Goal: Transaction & Acquisition: Purchase product/service

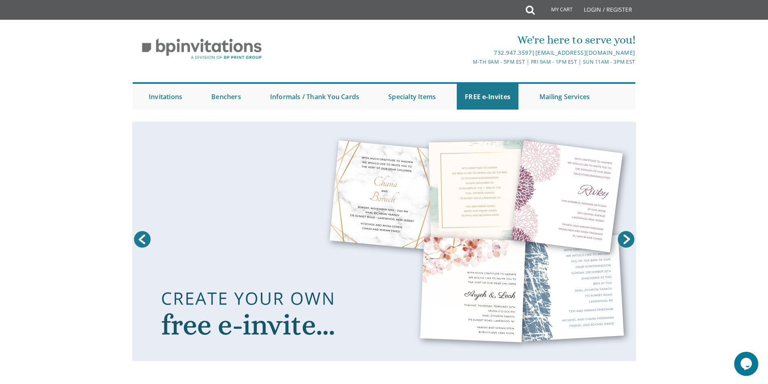
click at [139, 102] on ul "Submit Invitations Weddings Bar Mitzvah Bat Mitzvah Wedding Minis Kiddush Minis…" at bounding box center [384, 95] width 503 height 27
click at [153, 103] on link "Invitations" at bounding box center [166, 97] width 50 height 26
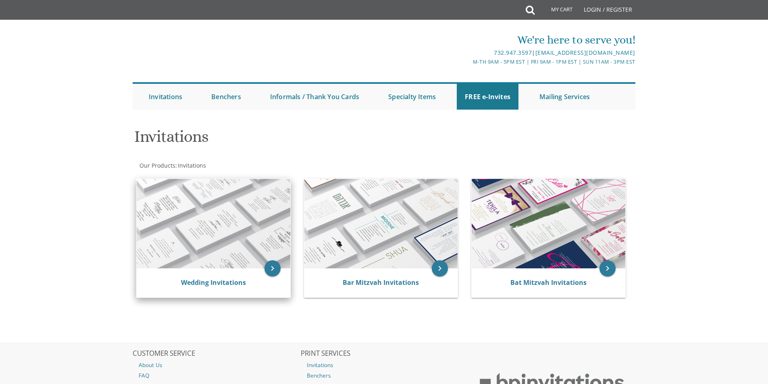
click at [192, 253] on img at bounding box center [214, 223] width 154 height 89
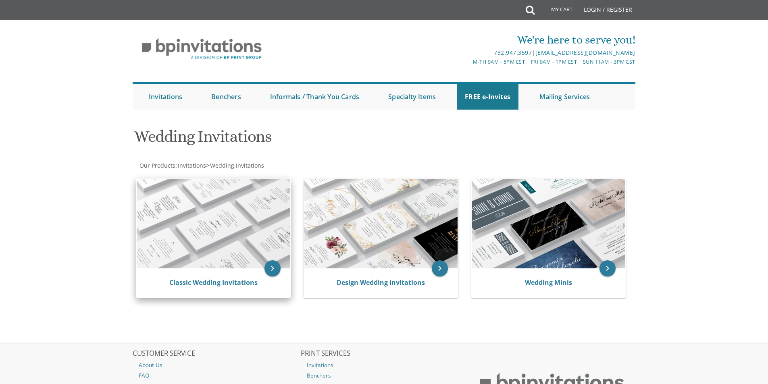
click at [236, 269] on div "Classic Wedding Invitations" at bounding box center [214, 282] width 154 height 29
click at [271, 270] on icon "keyboard_arrow_right" at bounding box center [272, 268] width 16 height 16
click at [270, 271] on icon "keyboard_arrow_right" at bounding box center [272, 268] width 16 height 16
click at [231, 281] on link "Classic Wedding Invitations" at bounding box center [213, 282] width 88 height 9
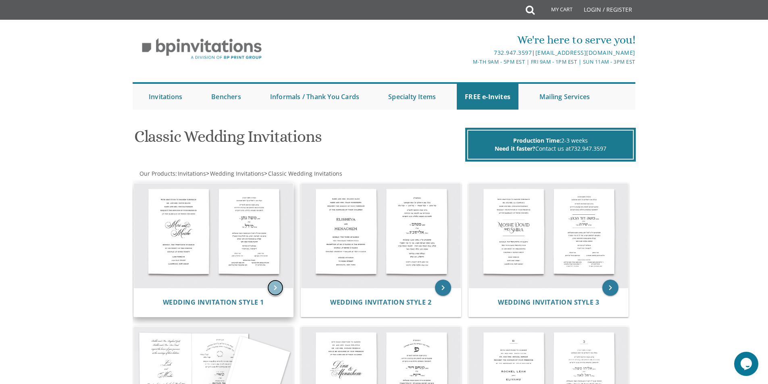
click at [269, 287] on icon "keyboard_arrow_right" at bounding box center [275, 288] width 16 height 16
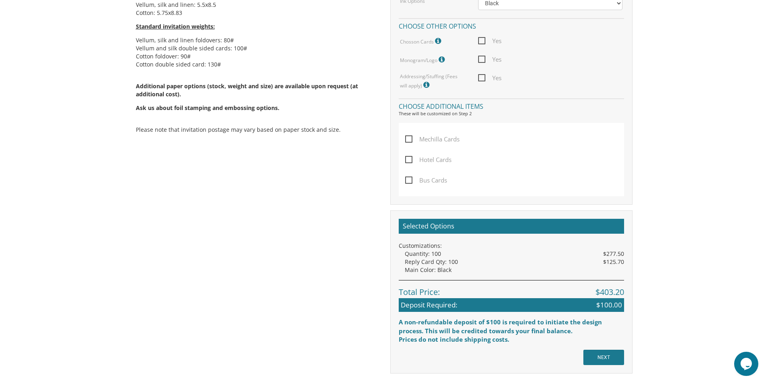
scroll to position [484, 0]
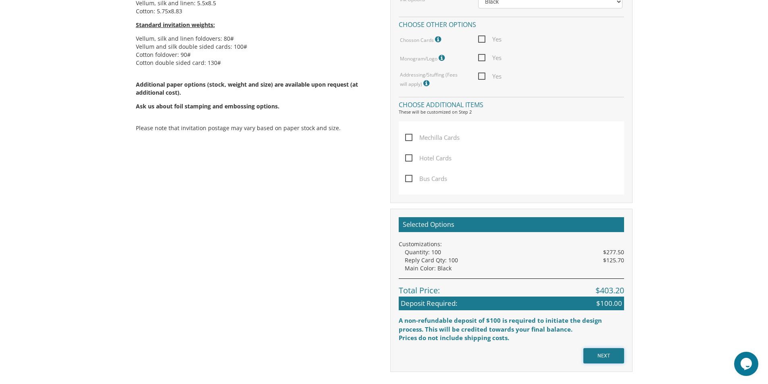
click at [600, 354] on input "NEXT" at bounding box center [603, 355] width 41 height 15
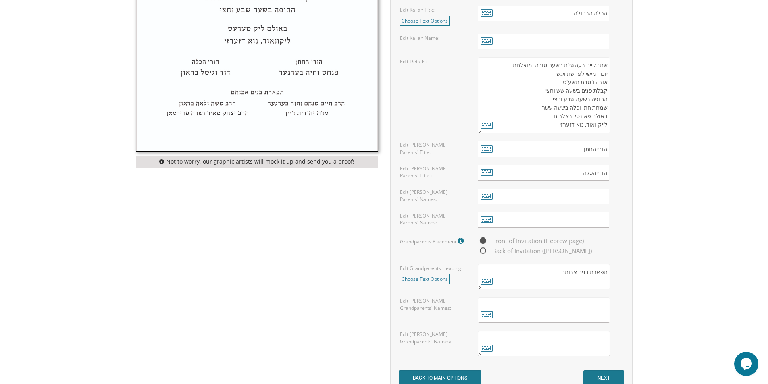
scroll to position [524, 0]
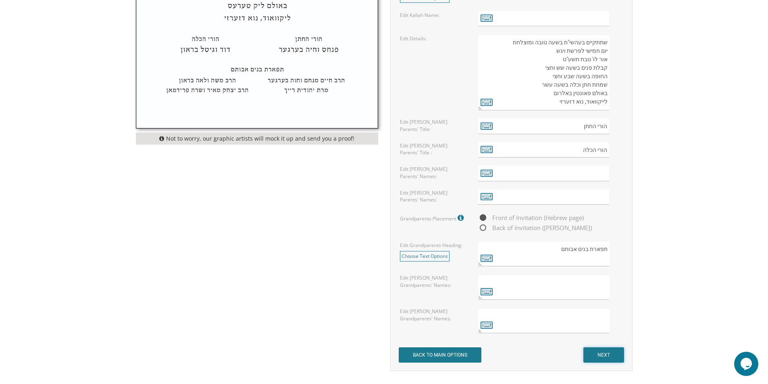
drag, startPoint x: 0, startPoint y: 0, endPoint x: 599, endPoint y: 353, distance: 695.7
click at [600, 353] on input "NEXT" at bounding box center [603, 354] width 41 height 15
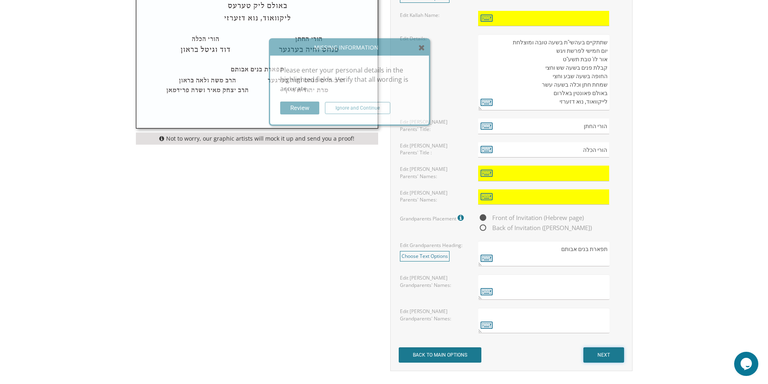
click at [599, 353] on input "NEXT" at bounding box center [603, 354] width 41 height 15
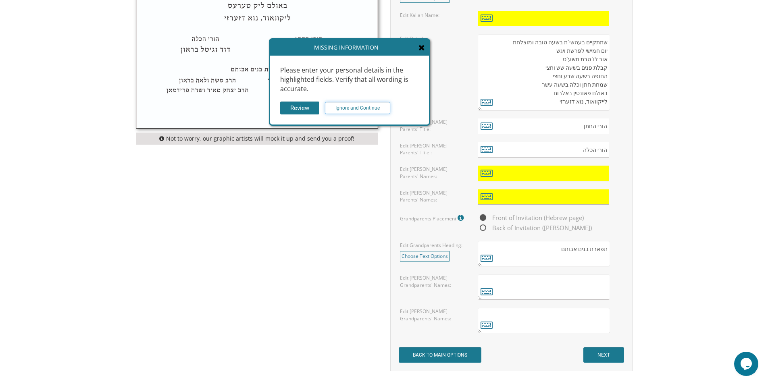
click at [354, 104] on input "Ignore and Continue" at bounding box center [357, 108] width 65 height 12
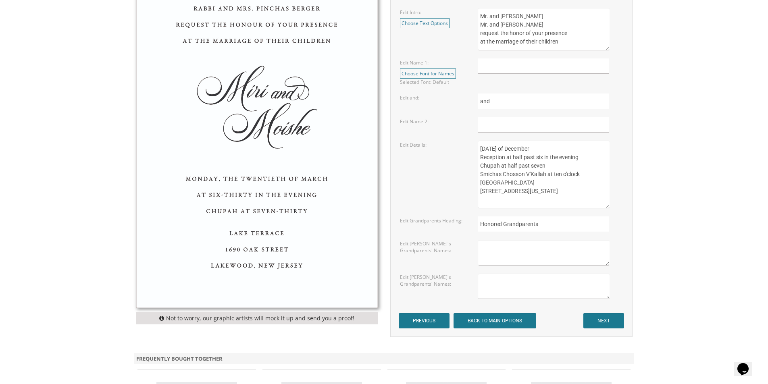
scroll to position [363, 0]
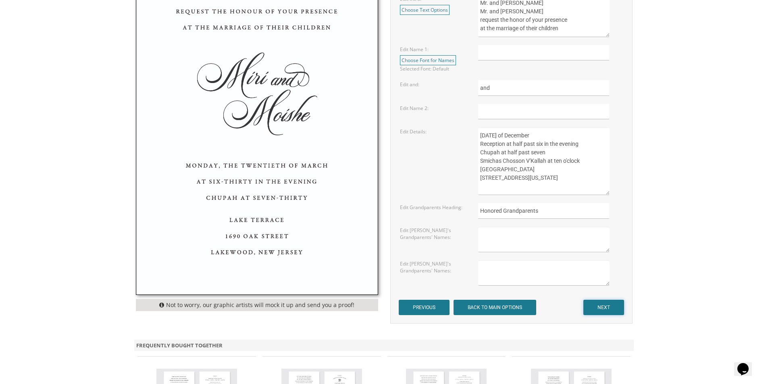
click at [592, 307] on input "NEXT" at bounding box center [603, 307] width 41 height 15
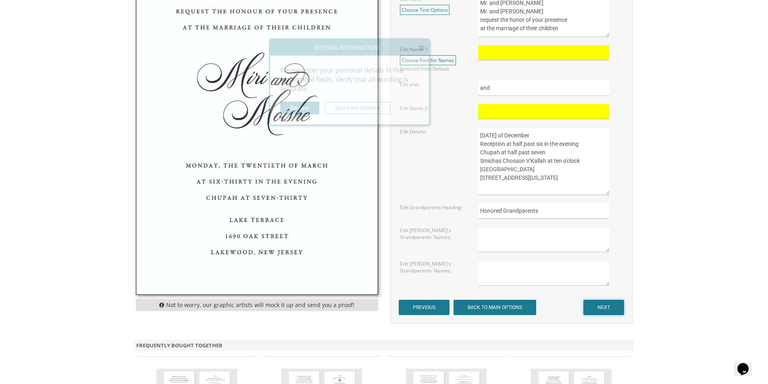
click at [598, 306] on input "NEXT" at bounding box center [603, 307] width 41 height 15
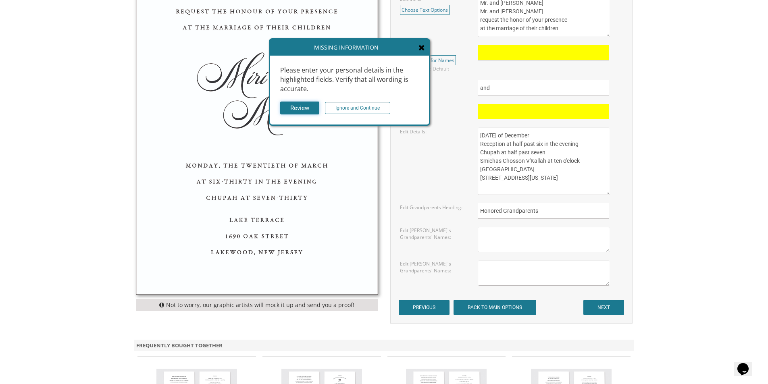
click at [303, 110] on input "Review" at bounding box center [299, 108] width 39 height 13
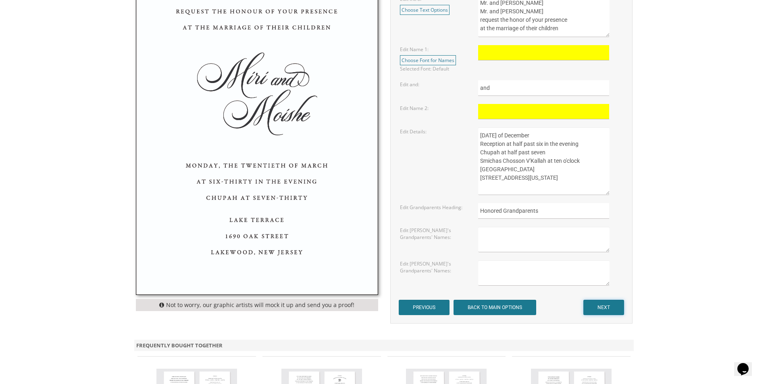
click at [611, 315] on input "NEXT" at bounding box center [603, 307] width 41 height 15
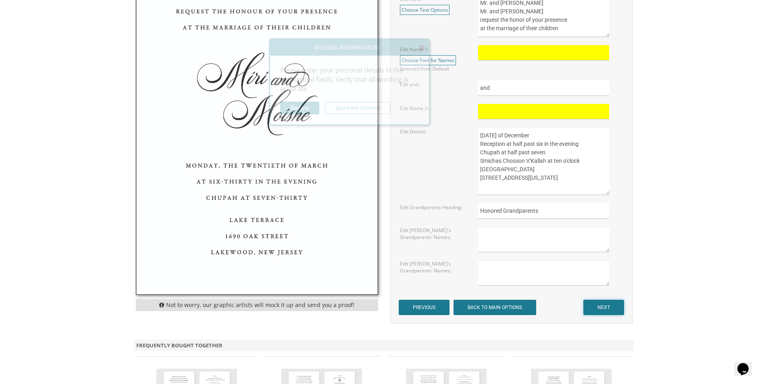
click at [613, 314] on input "NEXT" at bounding box center [603, 307] width 41 height 15
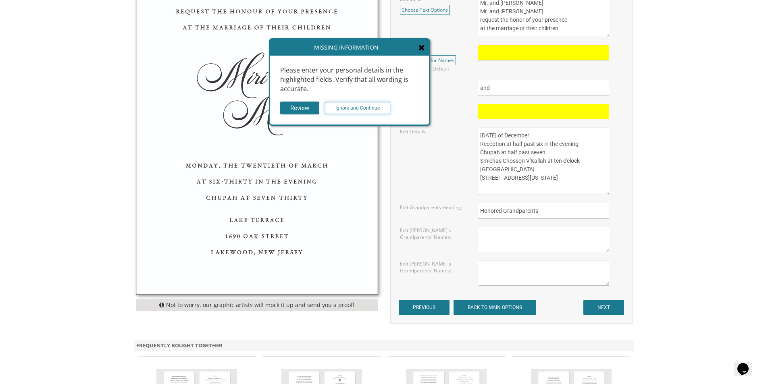
click at [348, 104] on input "Ignore and Continue" at bounding box center [357, 108] width 65 height 12
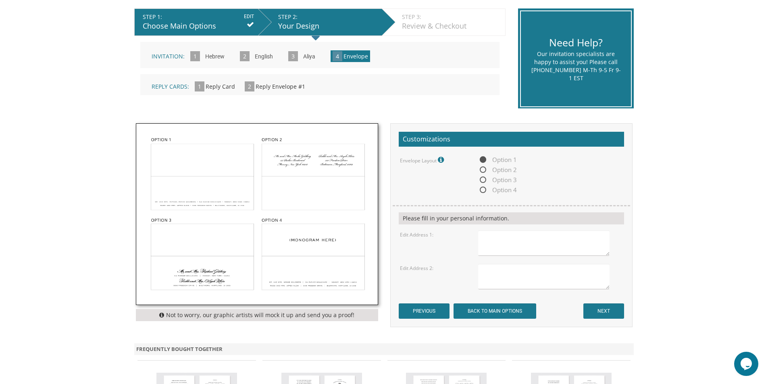
scroll to position [161, 0]
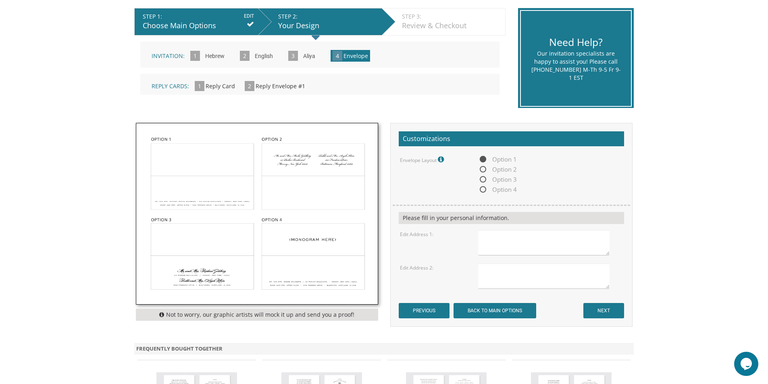
click at [215, 88] on span "Reply Card" at bounding box center [220, 86] width 29 height 8
click at [206, 90] on div "Reply Cards: 1 Reply Card » 2 Reply Envelope #1 »" at bounding box center [319, 84] width 359 height 21
click at [611, 310] on input "NEXT" at bounding box center [603, 310] width 41 height 15
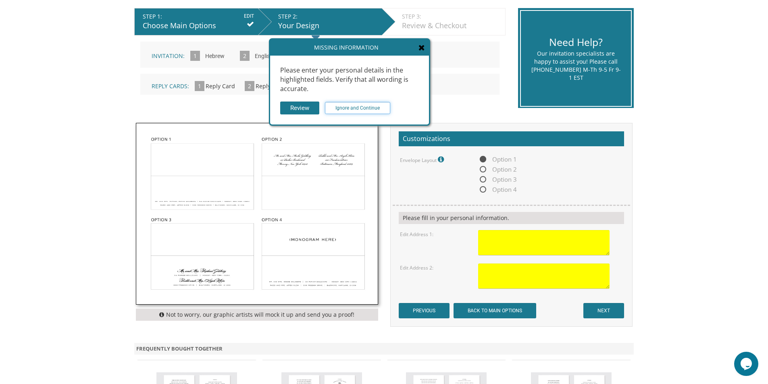
click at [343, 106] on input "Ignore and Continue" at bounding box center [357, 108] width 65 height 12
click at [359, 111] on input "Ignore and Continue" at bounding box center [357, 108] width 65 height 12
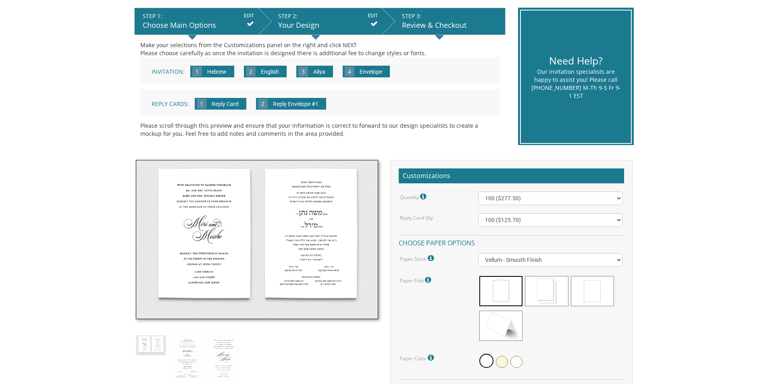
scroll to position [161, 0]
click at [218, 103] on input "Reply Card" at bounding box center [225, 105] width 35 height 22
click at [203, 104] on span "1" at bounding box center [202, 104] width 10 height 10
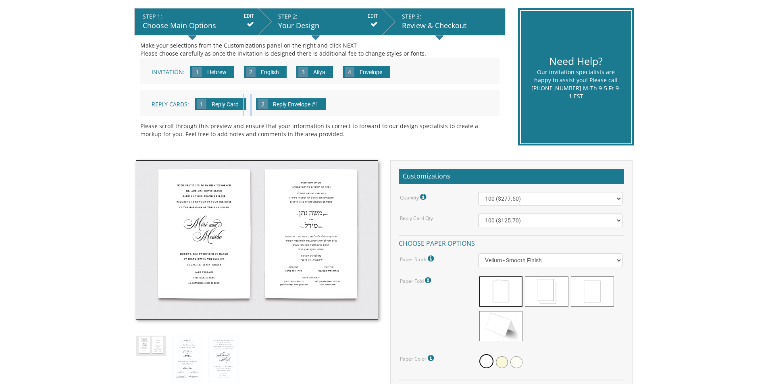
click at [203, 104] on span "1" at bounding box center [202, 104] width 10 height 10
click at [197, 105] on span "1" at bounding box center [202, 104] width 10 height 10
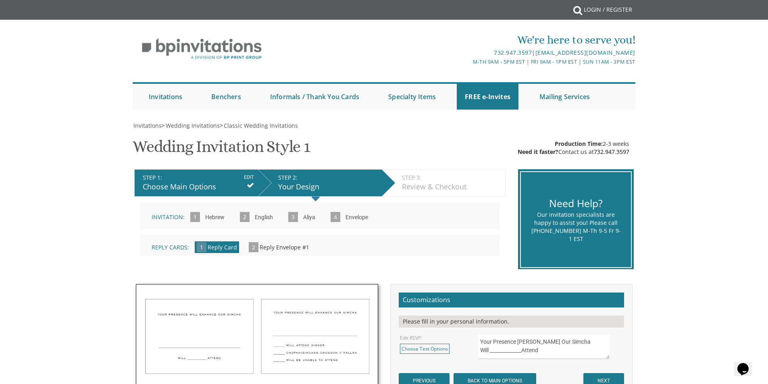
click at [228, 260] on div "Make your selections from the Customizations panel on the right and click NEXT …" at bounding box center [319, 232] width 371 height 71
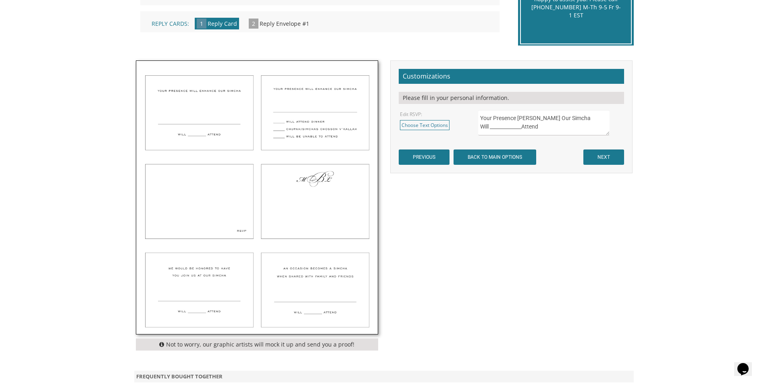
scroll to position [242, 0]
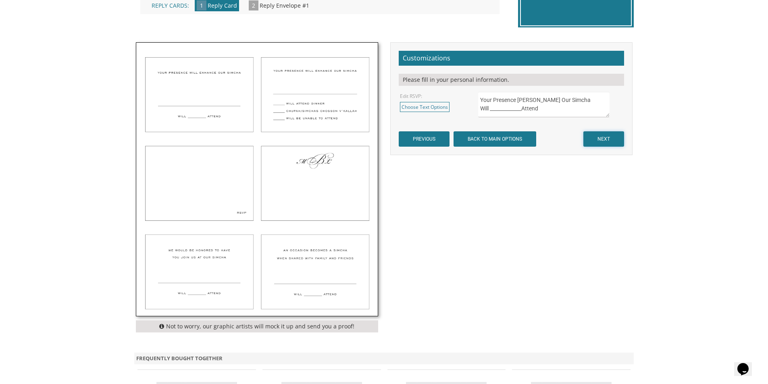
click at [598, 140] on input "NEXT" at bounding box center [603, 138] width 41 height 15
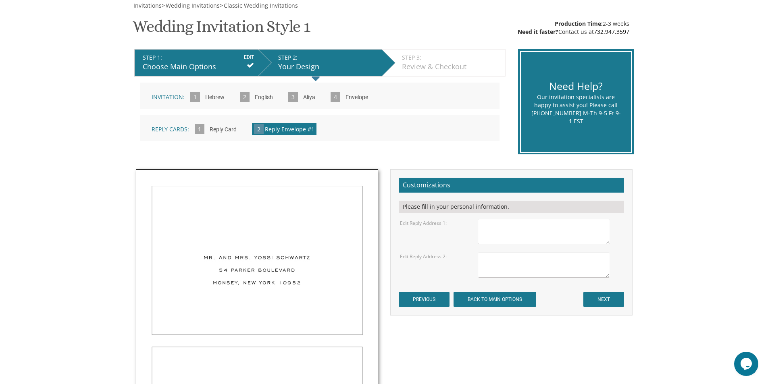
scroll to position [121, 0]
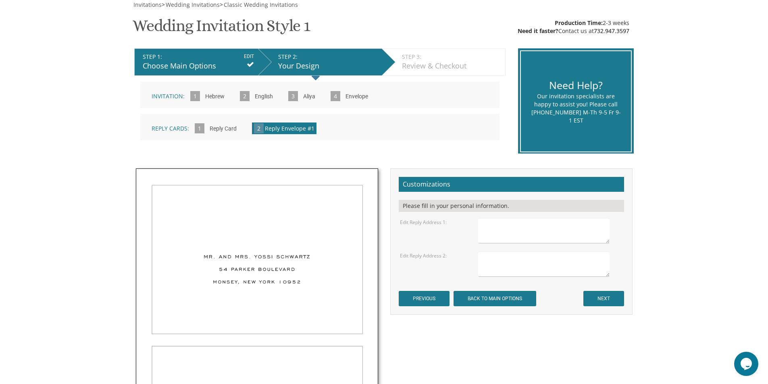
click at [206, 100] on input "Hebrew" at bounding box center [214, 97] width 27 height 22
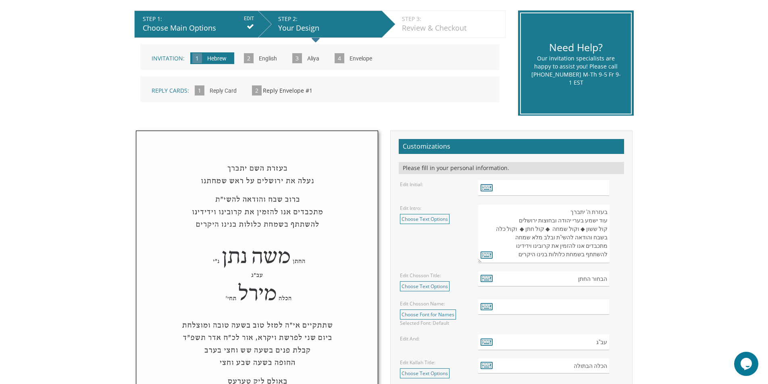
scroll to position [81, 0]
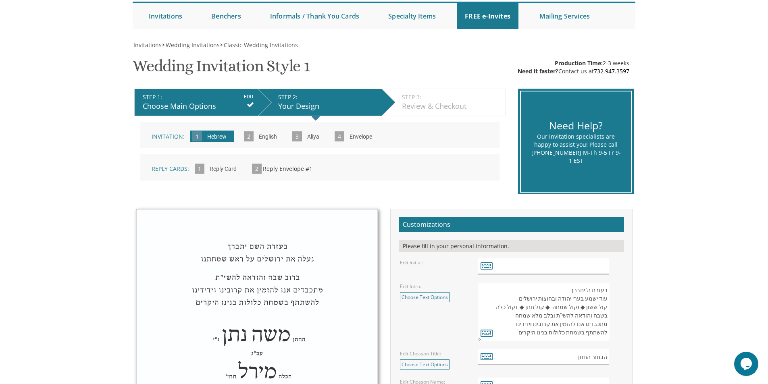
click at [527, 268] on input "text" at bounding box center [543, 266] width 131 height 16
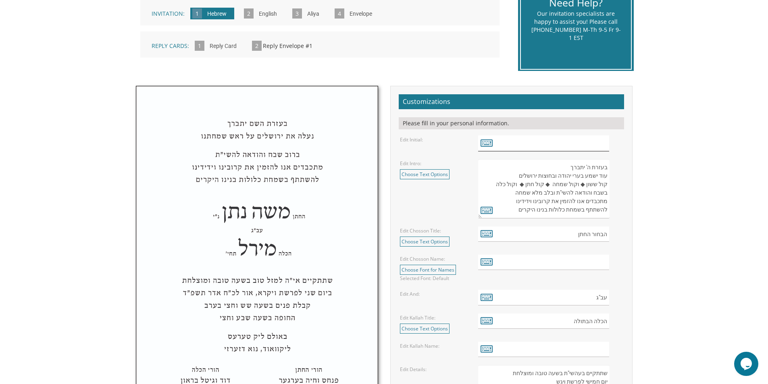
scroll to position [202, 0]
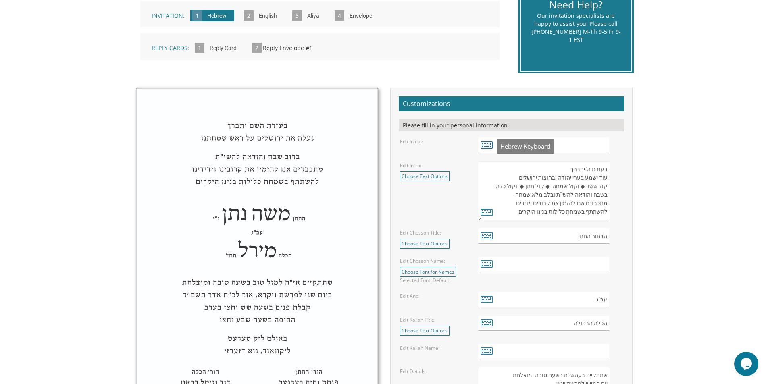
click at [486, 141] on icon at bounding box center [486, 144] width 12 height 11
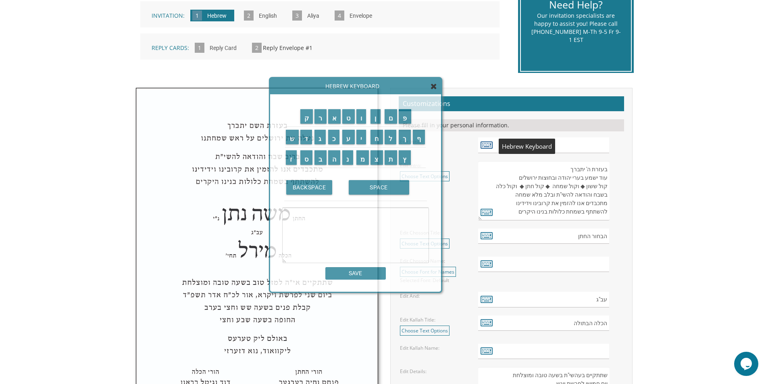
click at [486, 141] on icon at bounding box center [486, 144] width 12 height 11
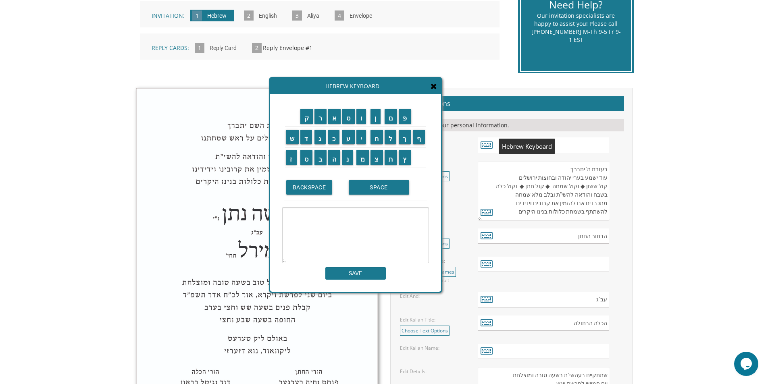
click at [435, 84] on icon at bounding box center [433, 86] width 6 height 8
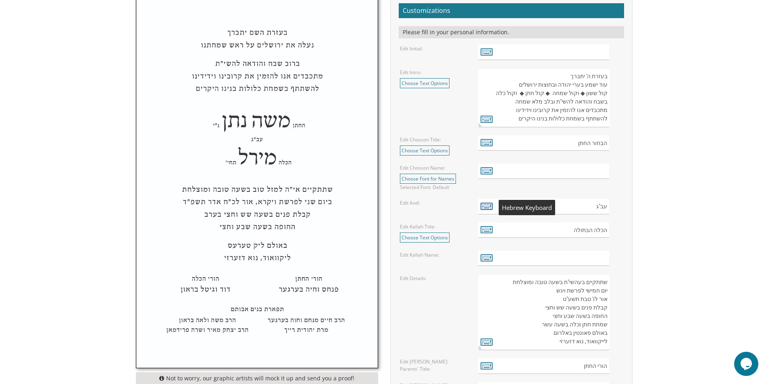
scroll to position [322, 0]
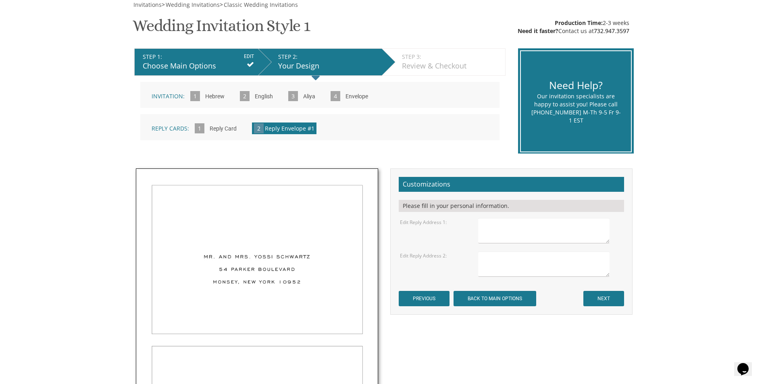
drag, startPoint x: 204, startPoint y: 96, endPoint x: 208, endPoint y: 96, distance: 4.1
click at [208, 96] on input "Hebrew" at bounding box center [214, 97] width 27 height 22
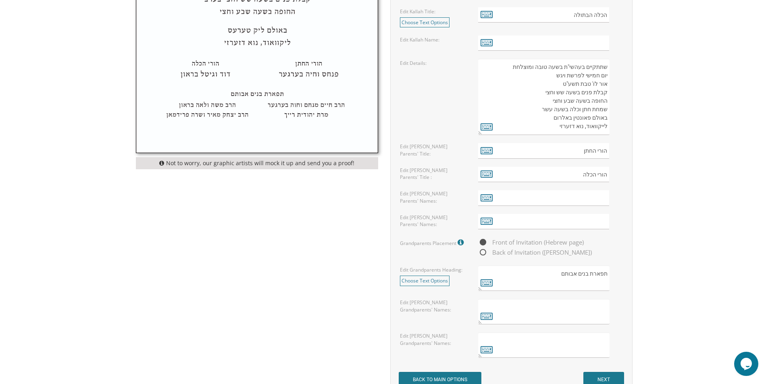
scroll to position [645, 0]
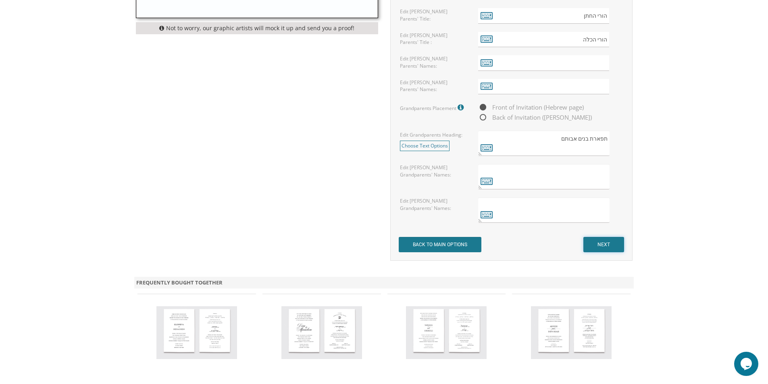
drag, startPoint x: 610, startPoint y: 247, endPoint x: 608, endPoint y: 256, distance: 9.1
click at [609, 245] on input "NEXT" at bounding box center [603, 244] width 41 height 15
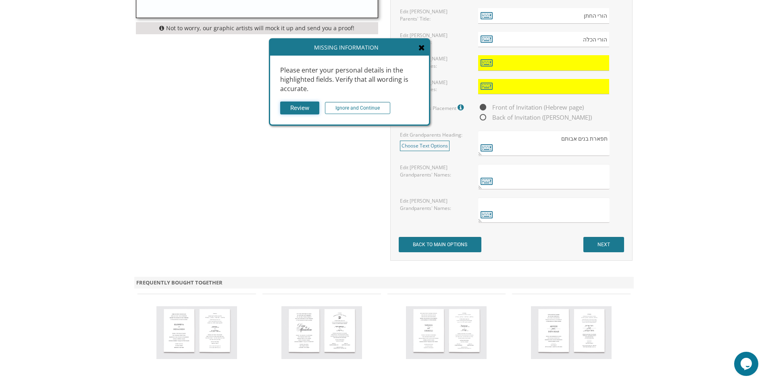
click at [304, 111] on input "Review" at bounding box center [299, 108] width 39 height 13
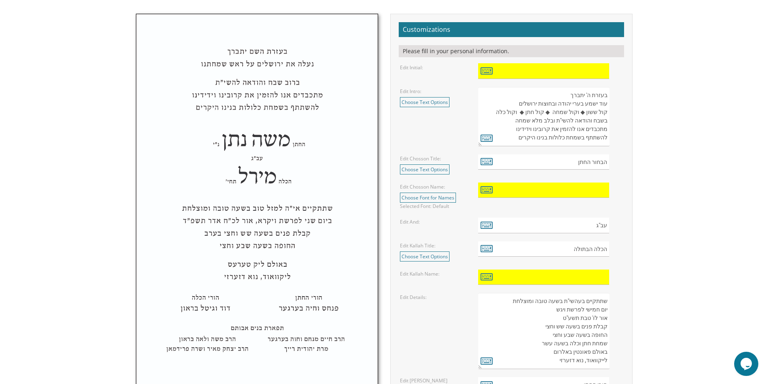
scroll to position [161, 0]
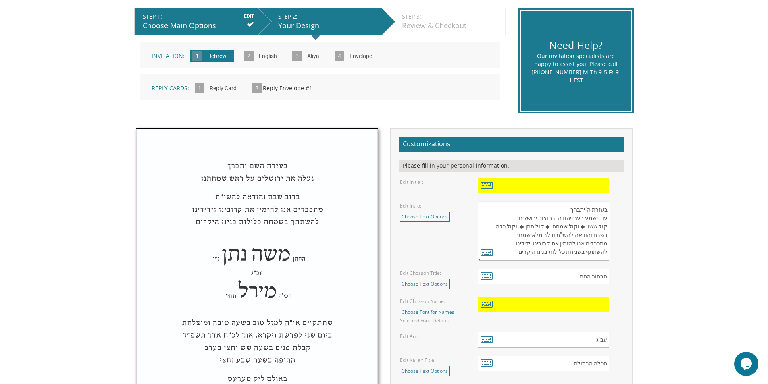
click at [262, 55] on input "English" at bounding box center [268, 57] width 26 height 22
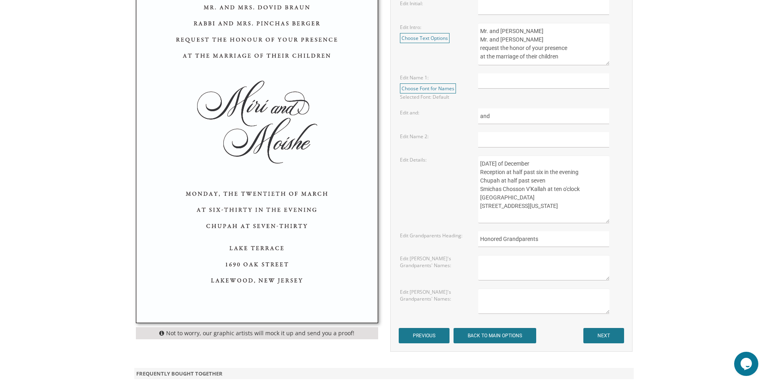
scroll to position [322, 0]
